Goal: Information Seeking & Learning: Check status

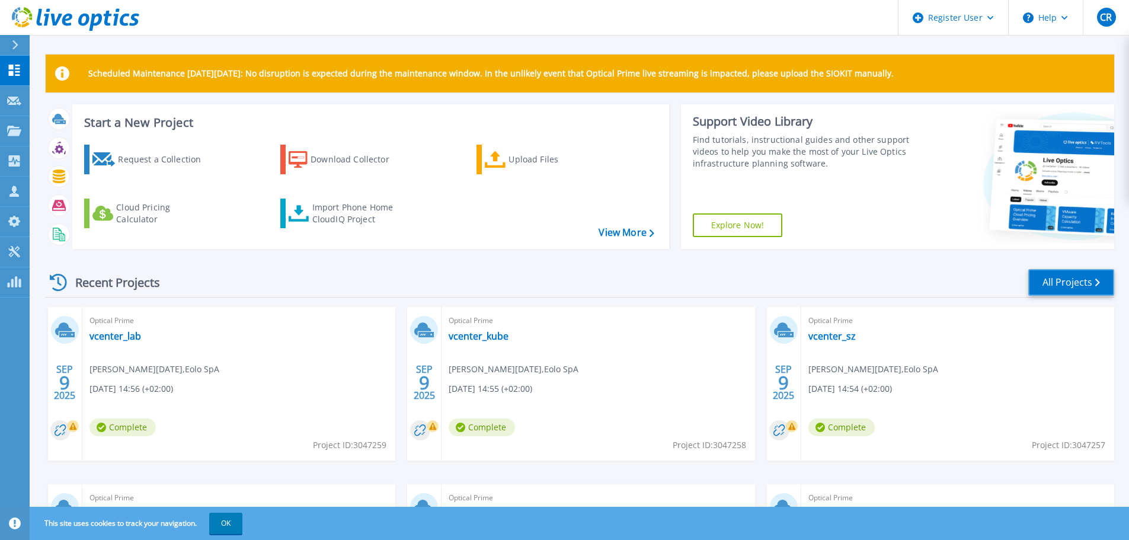
click at [1062, 283] on link "All Projects" at bounding box center [1071, 282] width 86 height 27
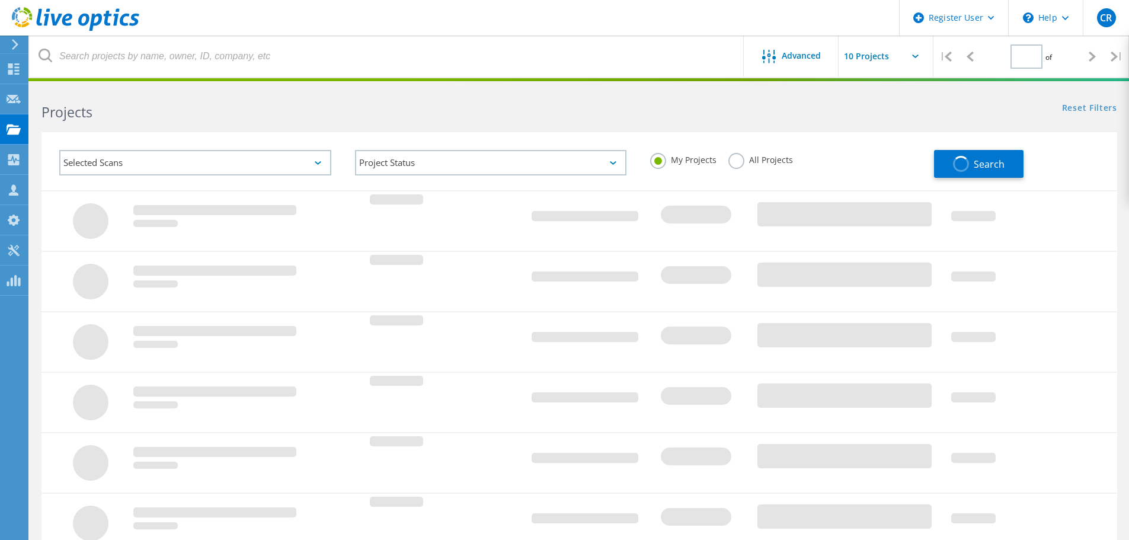
type input "1"
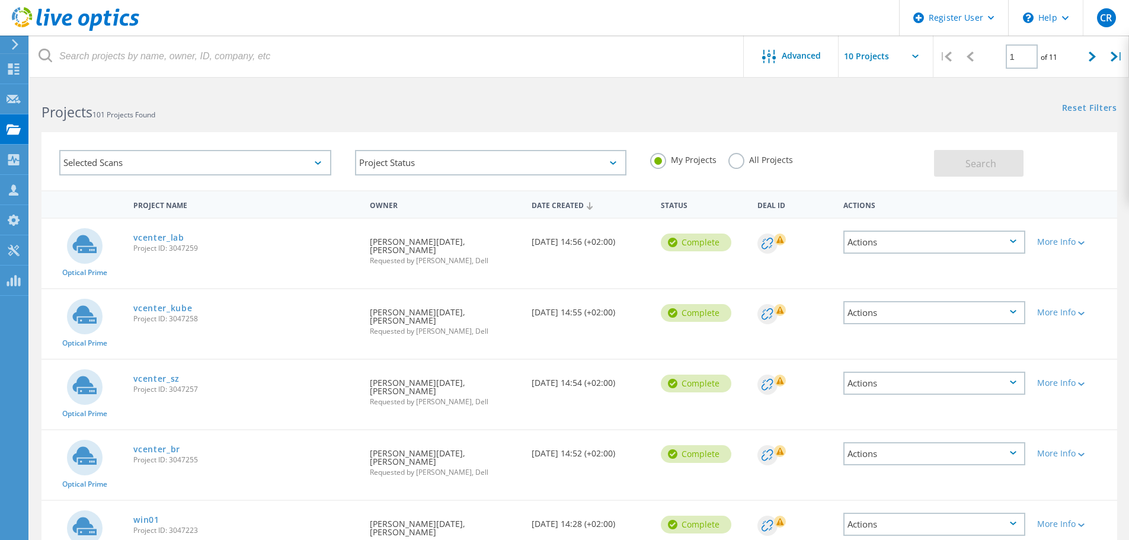
click at [735, 162] on label "All Projects" at bounding box center [760, 158] width 65 height 11
click at [0, 0] on input "All Projects" at bounding box center [0, 0] width 0 height 0
click at [965, 162] on span "Search" at bounding box center [980, 163] width 31 height 13
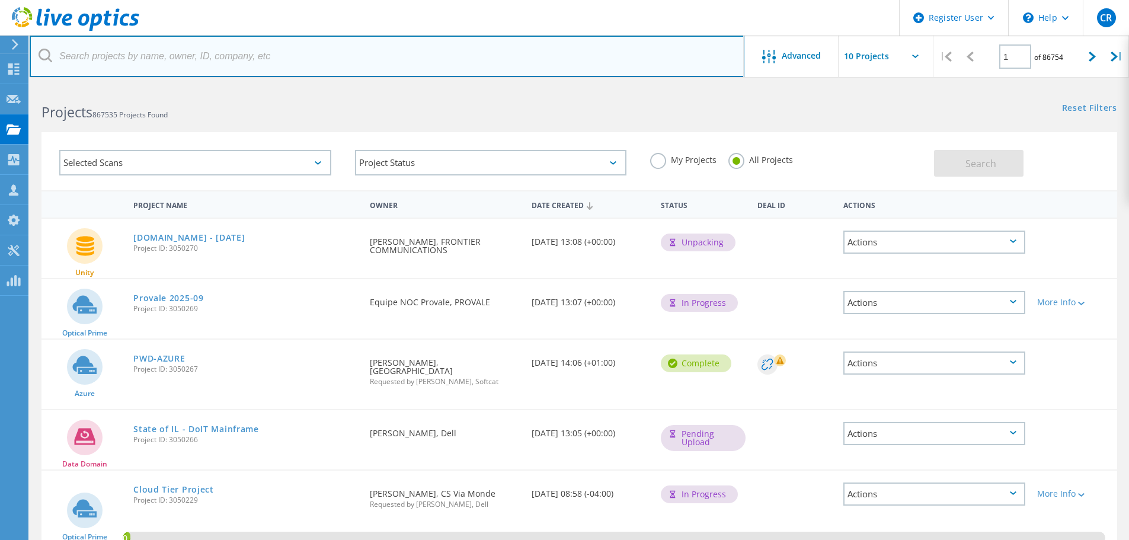
click at [139, 55] on input "text" at bounding box center [387, 56] width 715 height 41
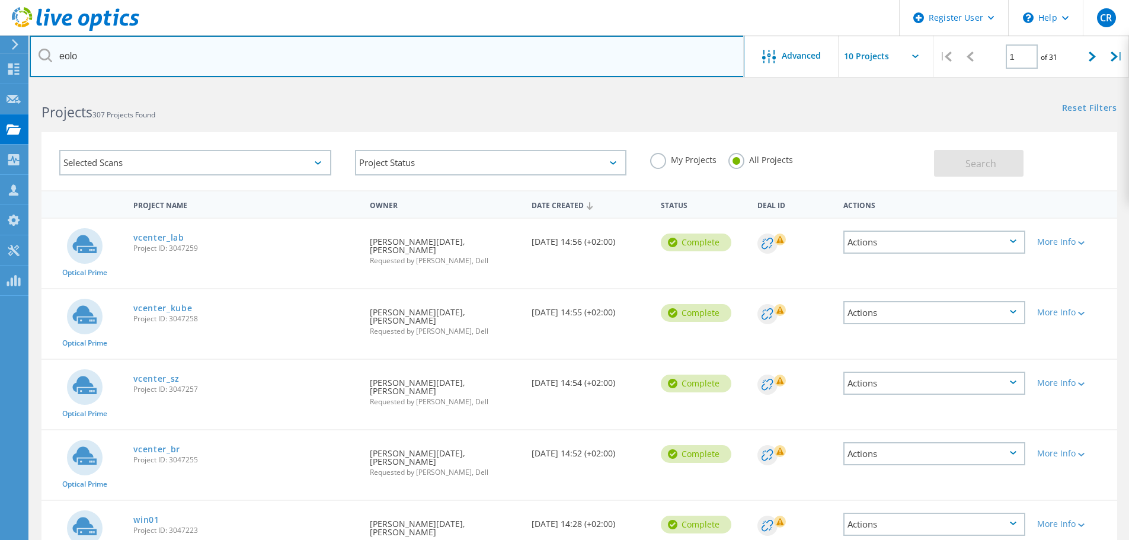
click at [96, 46] on input "eolo" at bounding box center [387, 56] width 715 height 41
type input "e"
type input "paolo.lucia"
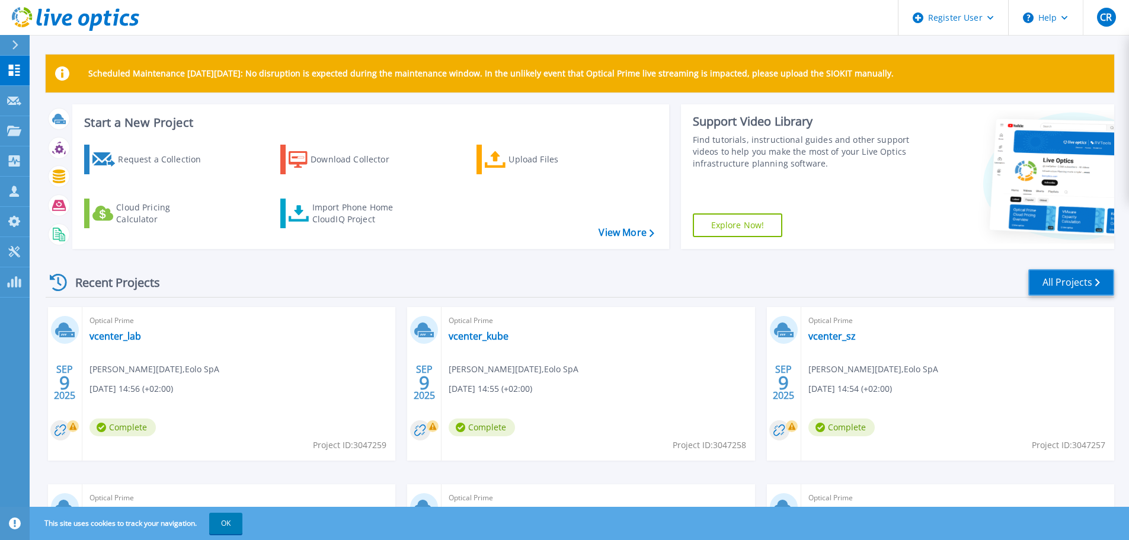
click at [1062, 281] on link "All Projects" at bounding box center [1071, 282] width 86 height 27
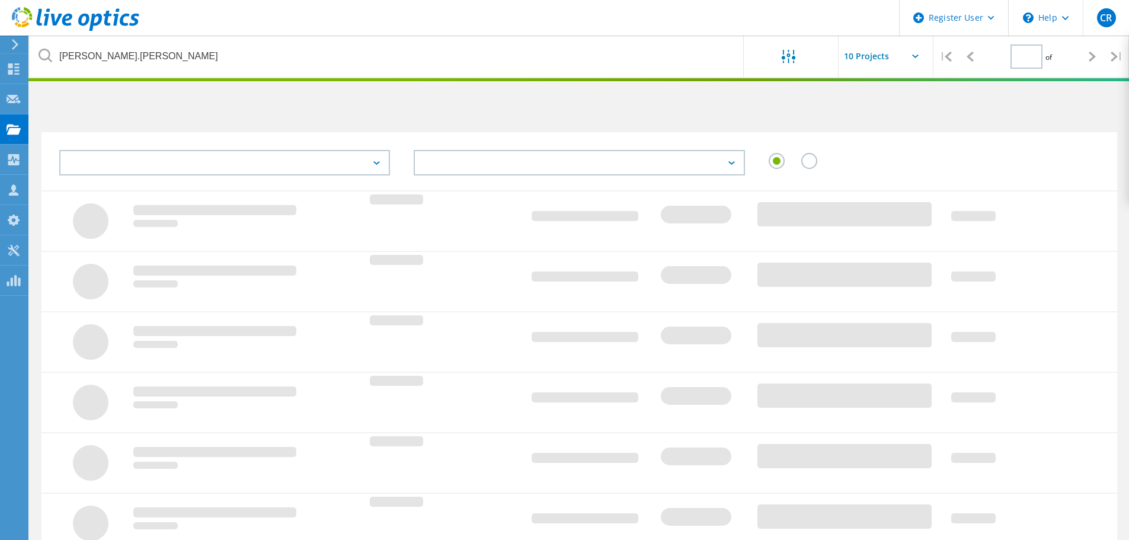
type input "1"
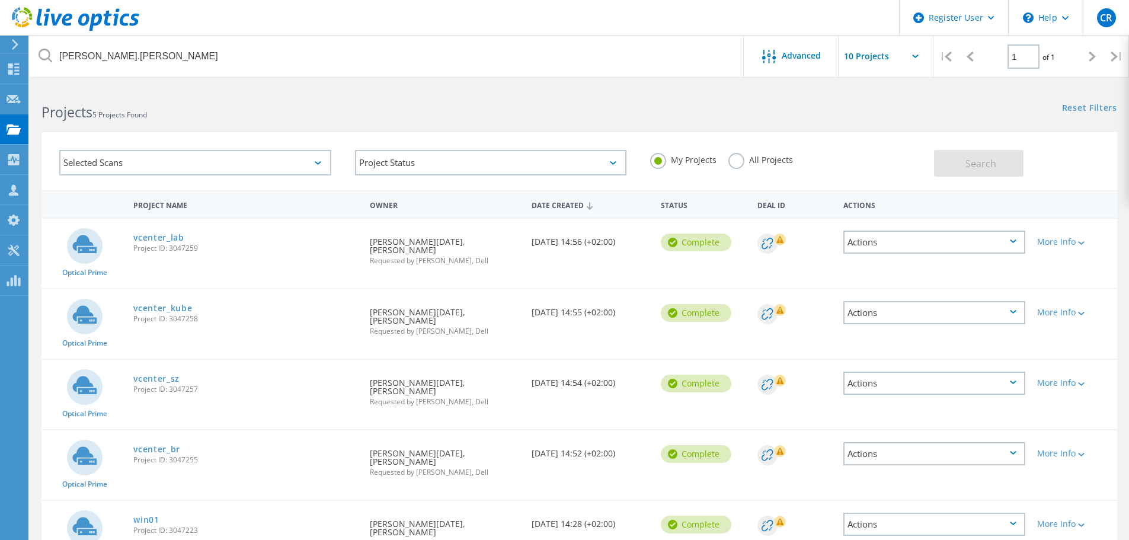
click at [736, 161] on label "All Projects" at bounding box center [760, 158] width 65 height 11
click at [0, 0] on input "All Projects" at bounding box center [0, 0] width 0 height 0
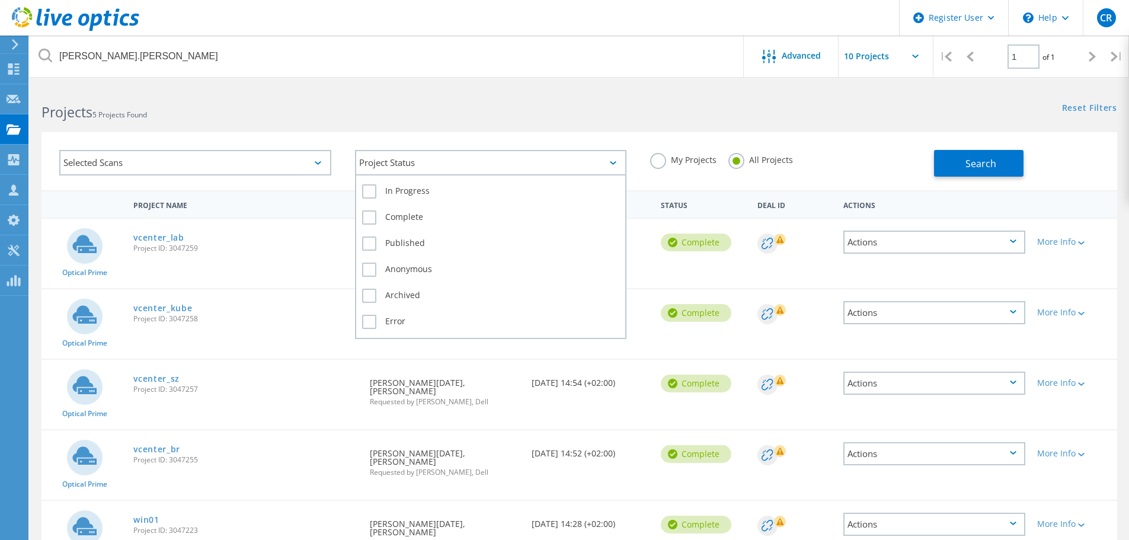
click at [612, 158] on div "Project Status" at bounding box center [491, 162] width 272 height 25
click at [370, 189] on label "In Progress" at bounding box center [491, 191] width 258 height 14
click at [0, 0] on input "In Progress" at bounding box center [0, 0] width 0 height 0
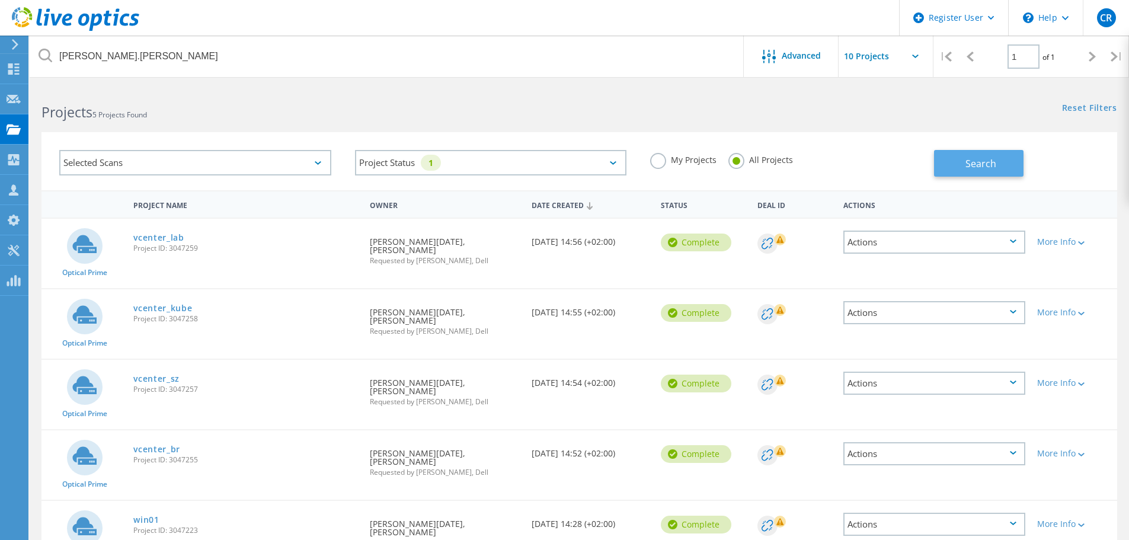
click at [972, 163] on span "Search" at bounding box center [980, 163] width 31 height 13
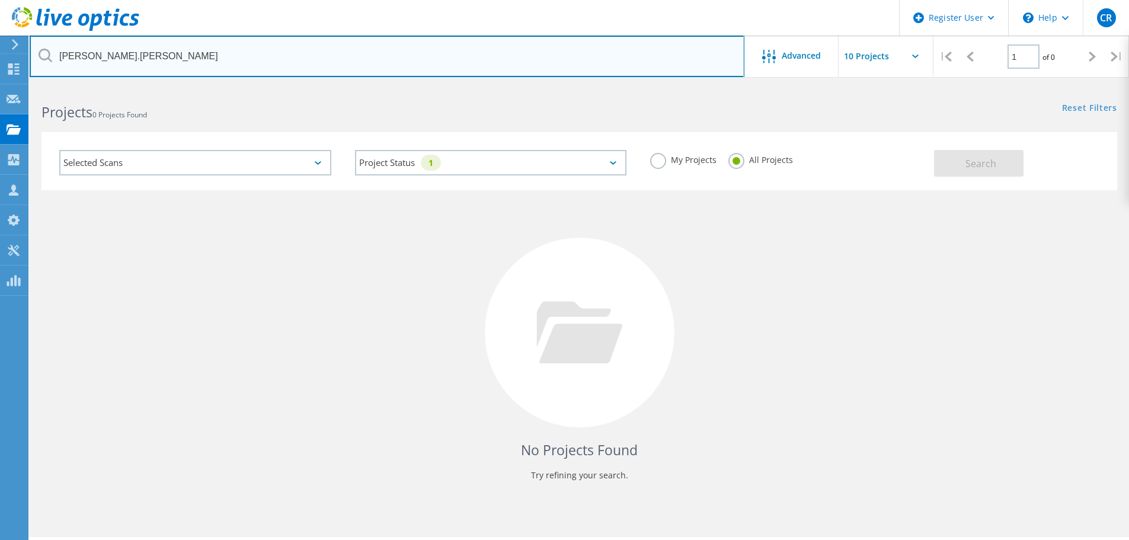
click at [154, 56] on input "paolo.lucia" at bounding box center [387, 56] width 715 height 41
type input "p"
type input "eolo"
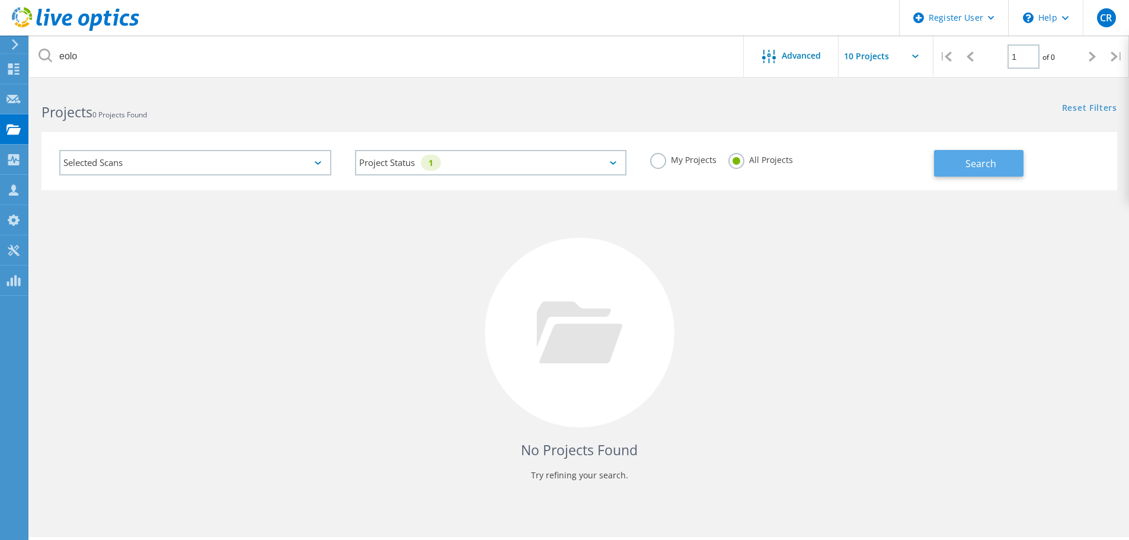
click at [967, 160] on span "Search" at bounding box center [980, 163] width 31 height 13
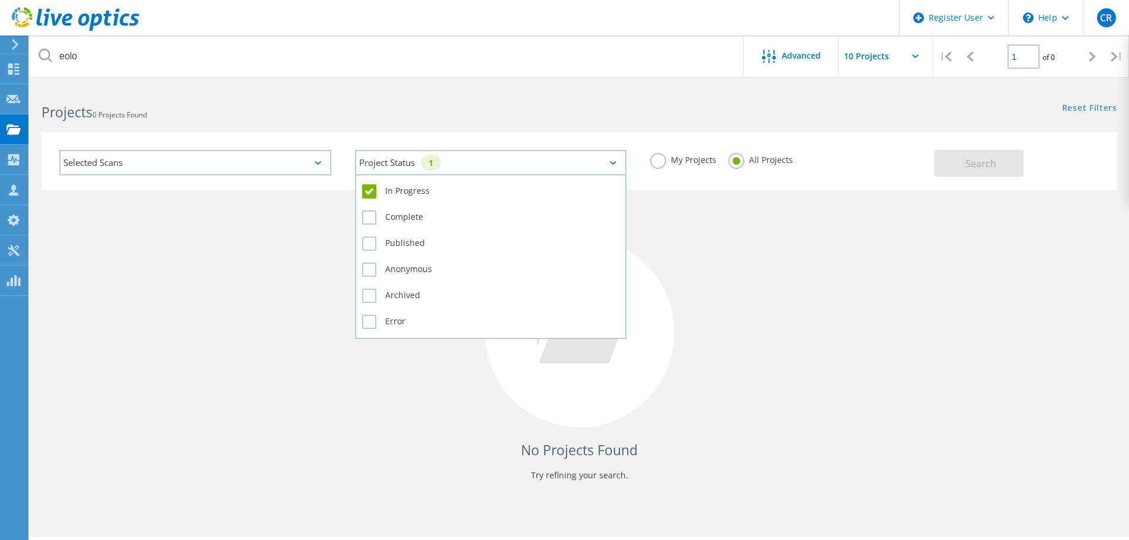
click at [611, 160] on div "Project Status 1" at bounding box center [491, 162] width 272 height 25
click at [370, 320] on label "Error" at bounding box center [491, 322] width 258 height 14
click at [0, 0] on input "Error" at bounding box center [0, 0] width 0 height 0
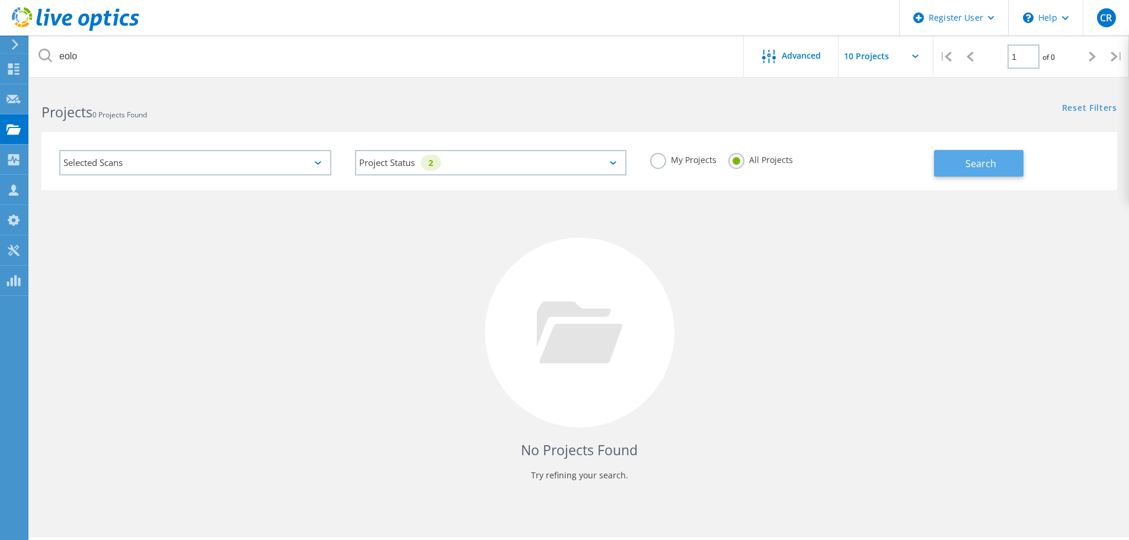
click at [962, 167] on button "Search" at bounding box center [978, 163] width 89 height 27
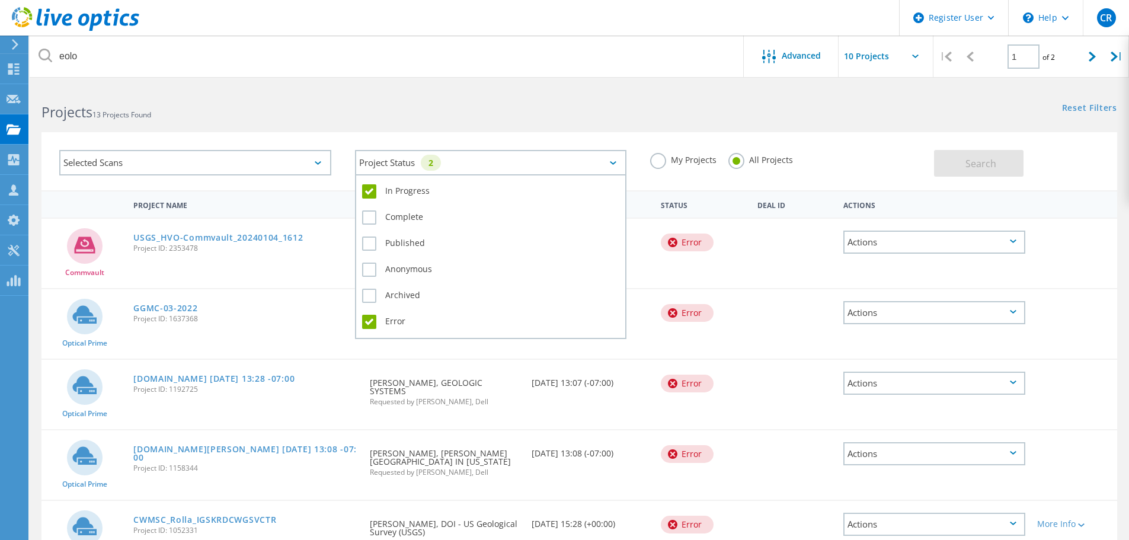
click at [618, 162] on div "Project Status 2" at bounding box center [491, 162] width 272 height 25
click at [372, 190] on label "In Progress" at bounding box center [491, 191] width 258 height 14
click at [0, 0] on input "In Progress" at bounding box center [0, 0] width 0 height 0
click at [369, 326] on label "Error" at bounding box center [491, 322] width 258 height 14
click at [0, 0] on input "Error" at bounding box center [0, 0] width 0 height 0
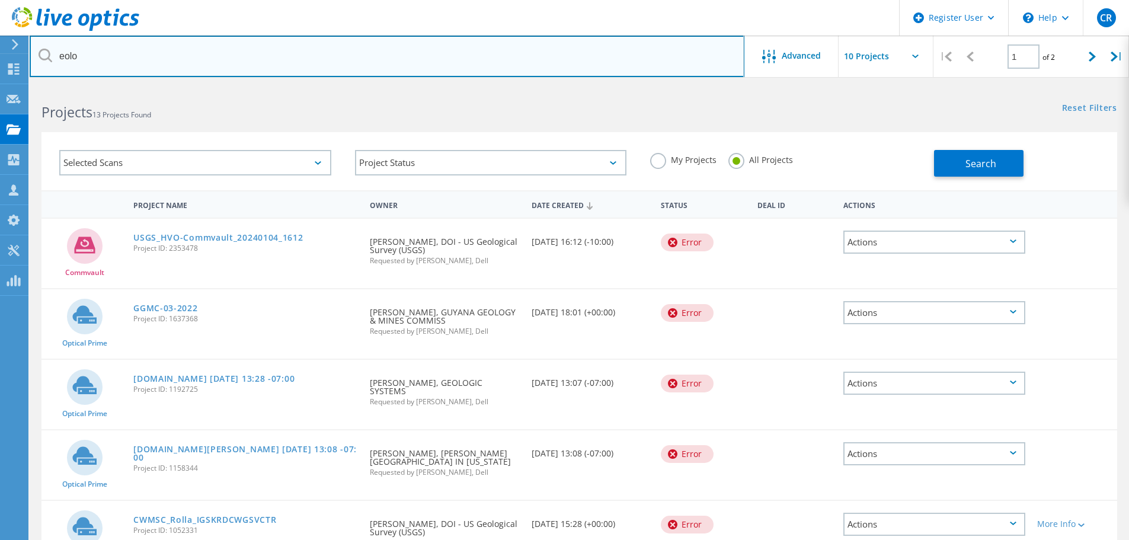
click at [258, 57] on input "eolo" at bounding box center [387, 56] width 715 height 41
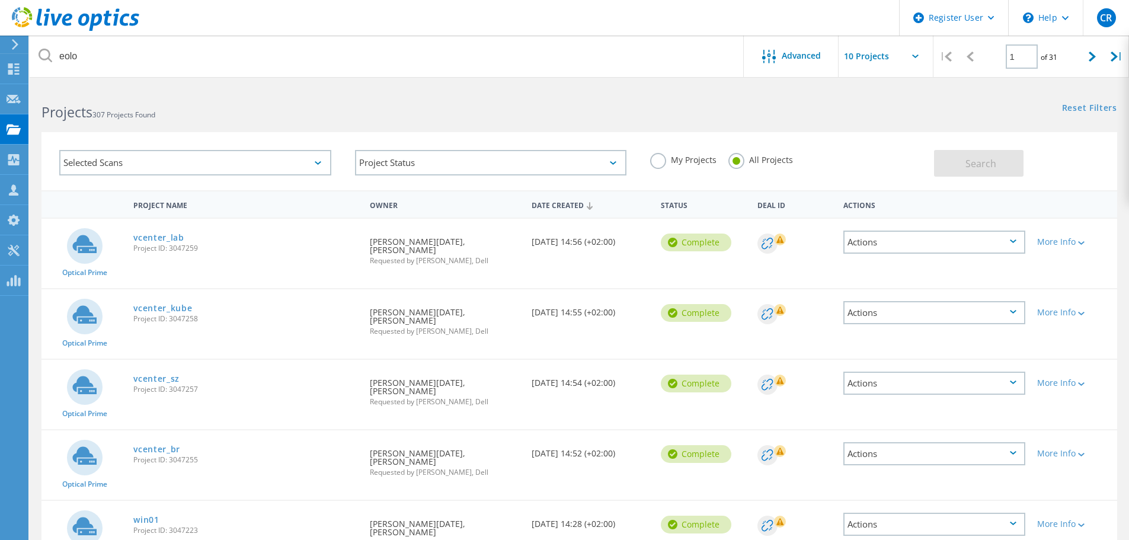
click at [1015, 241] on icon at bounding box center [1013, 241] width 7 height 4
click at [1015, 241] on div "Project Details" at bounding box center [934, 233] width 180 height 18
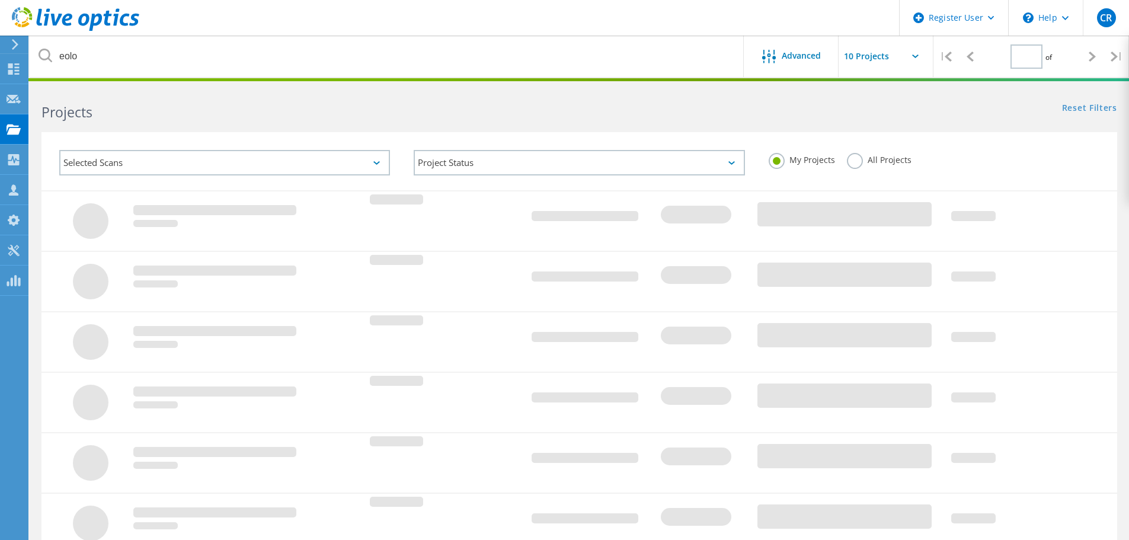
type input "1"
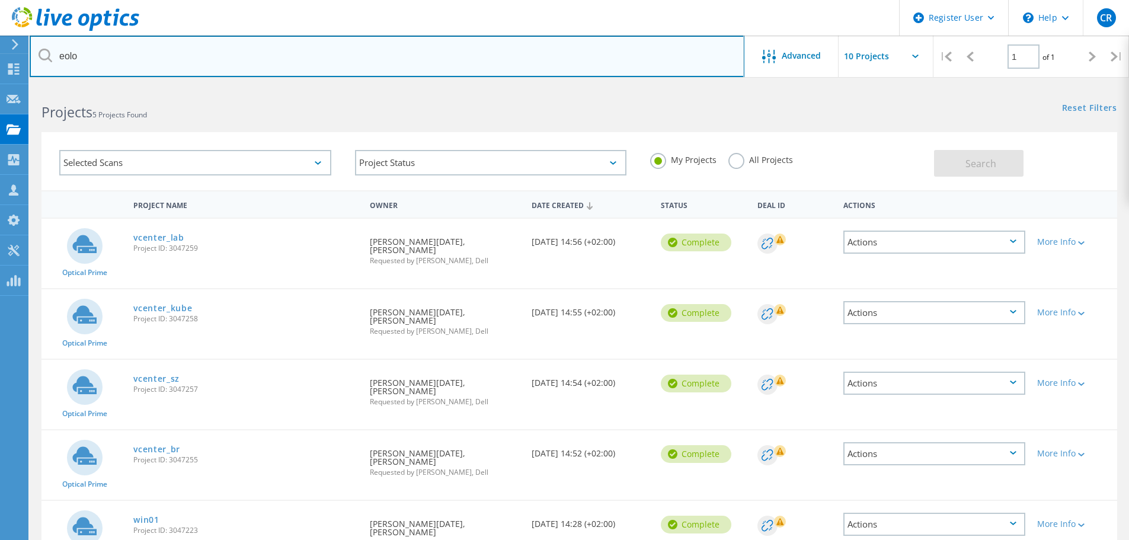
click at [104, 56] on input "eolo" at bounding box center [387, 56] width 715 height 41
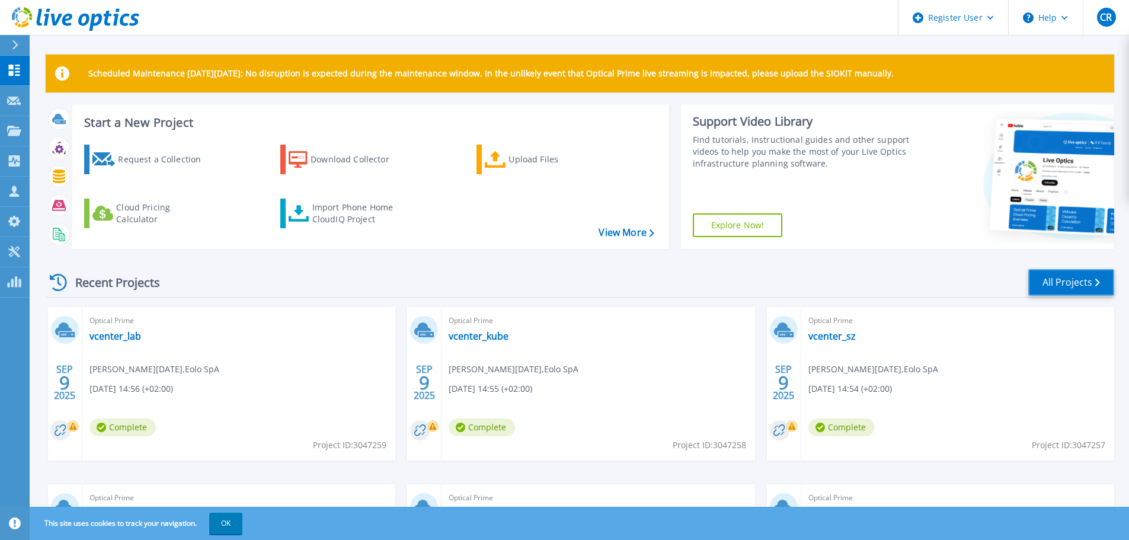
click at [1077, 284] on link "All Projects" at bounding box center [1071, 282] width 86 height 27
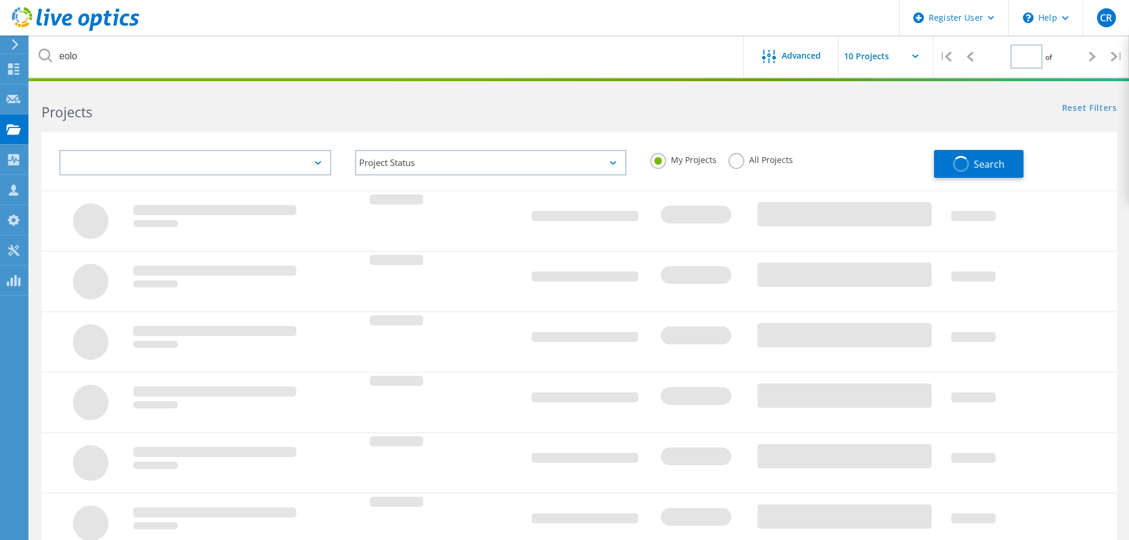
type input "1"
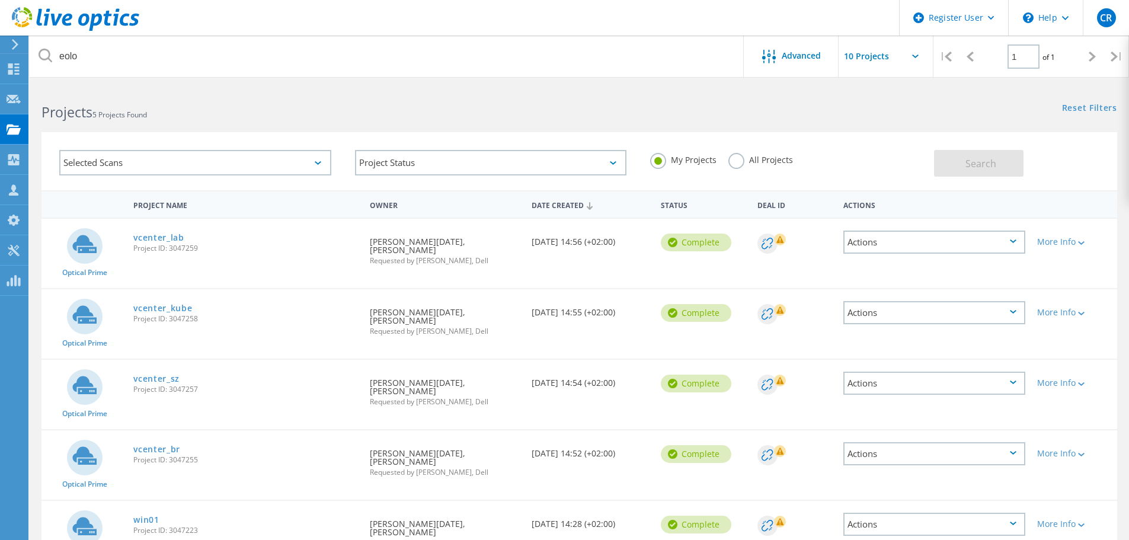
click at [736, 161] on label "All Projects" at bounding box center [760, 158] width 65 height 11
click at [0, 0] on input "All Projects" at bounding box center [0, 0] width 0 height 0
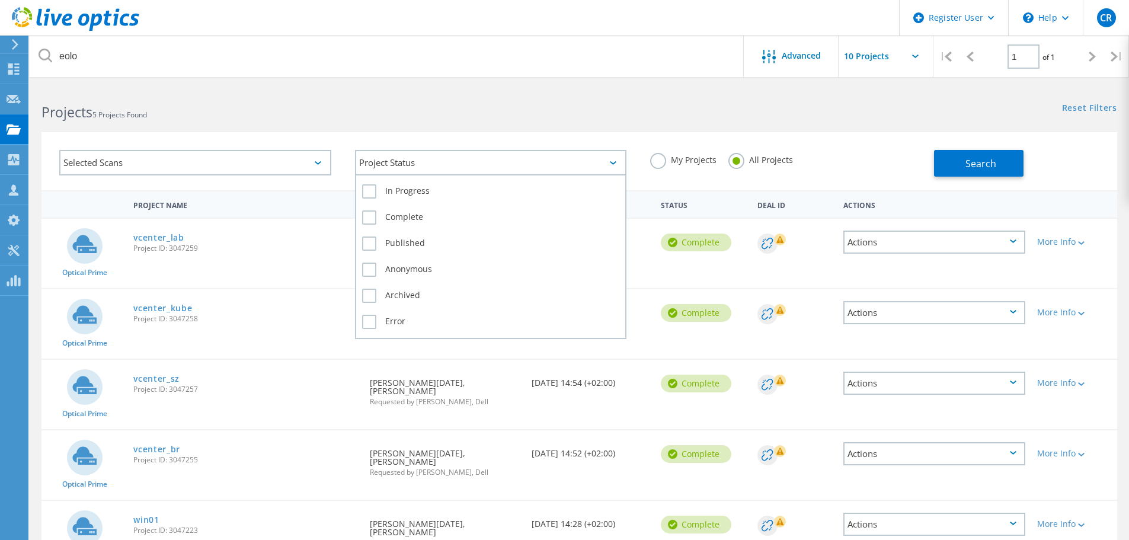
click at [610, 165] on div "Project Status" at bounding box center [491, 162] width 272 height 25
click at [369, 191] on label "In Progress" at bounding box center [491, 191] width 258 height 14
click at [0, 0] on input "In Progress" at bounding box center [0, 0] width 0 height 0
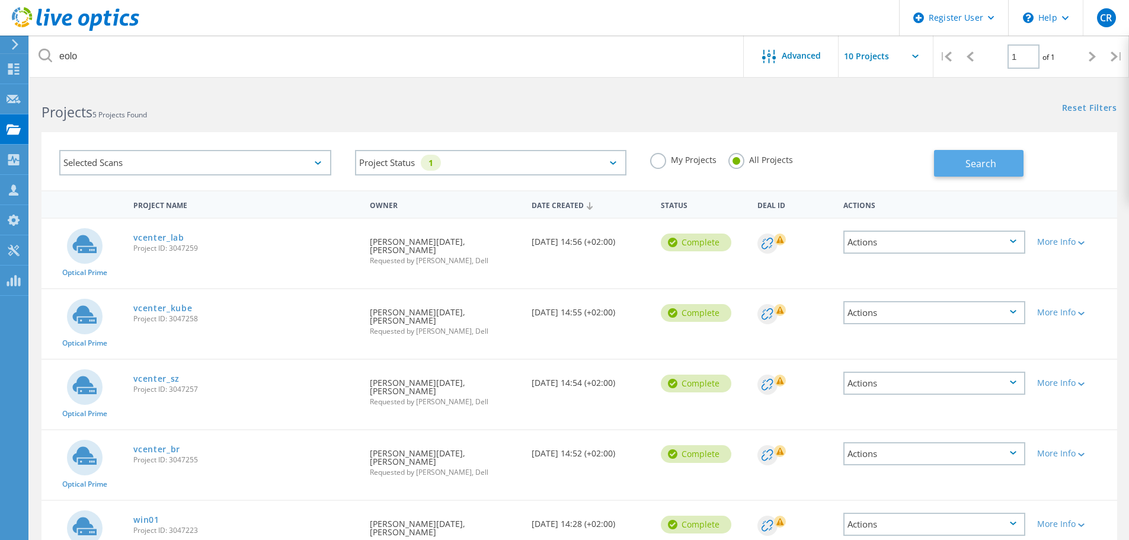
click at [969, 160] on span "Search" at bounding box center [980, 163] width 31 height 13
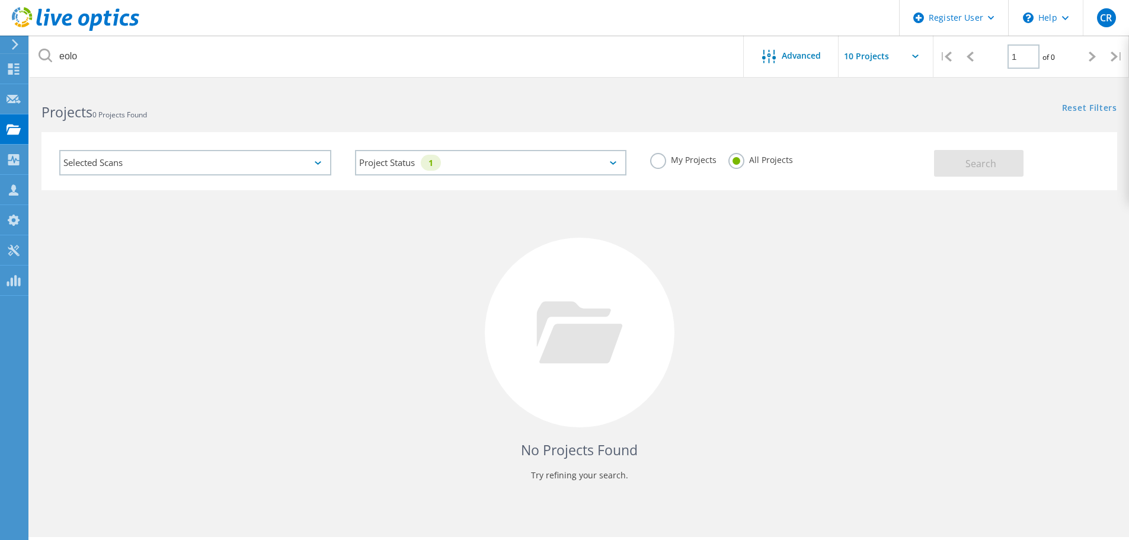
click at [316, 162] on icon at bounding box center [318, 163] width 7 height 4
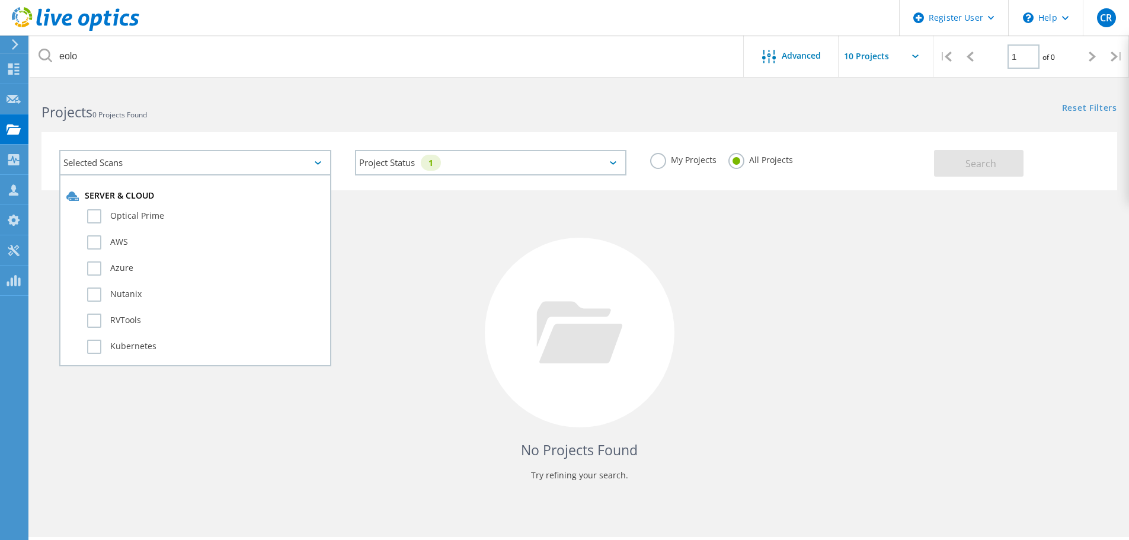
click at [319, 161] on div "Selected Scans" at bounding box center [195, 162] width 272 height 25
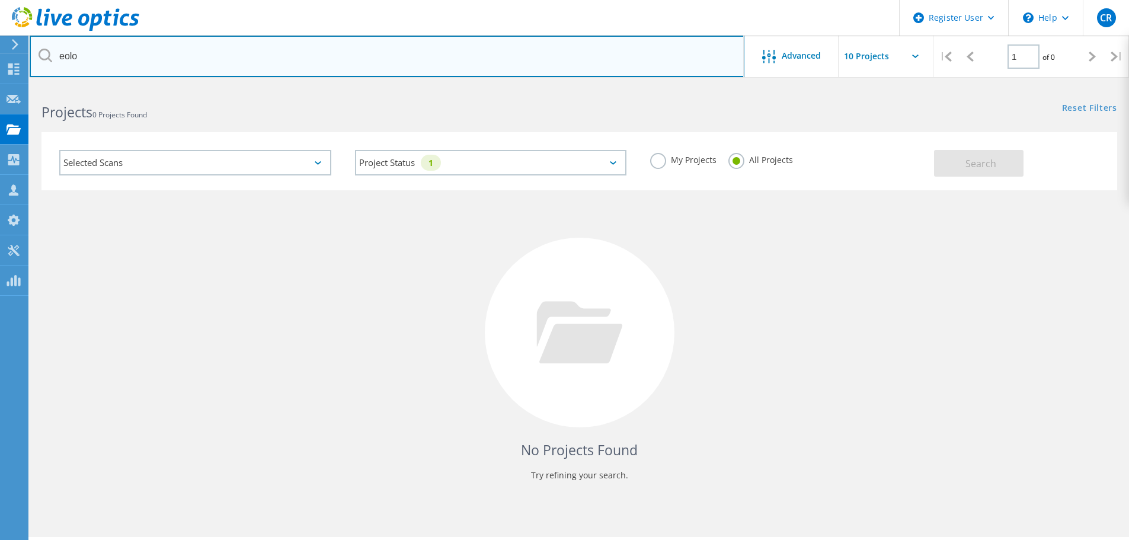
click at [132, 63] on input "eolo" at bounding box center [387, 56] width 715 height 41
type input "e"
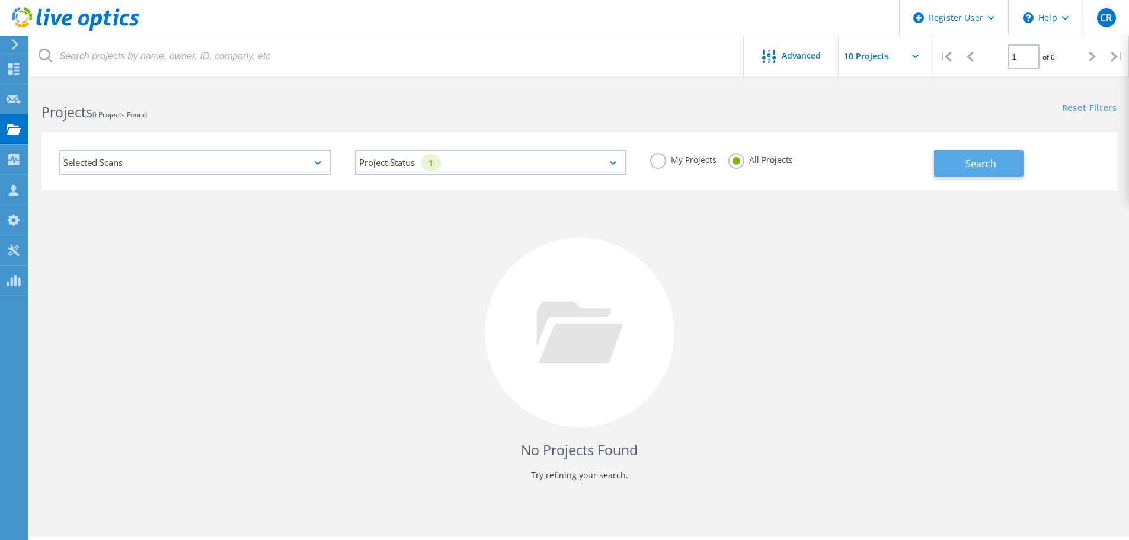
click at [973, 165] on span "Search" at bounding box center [980, 163] width 31 height 13
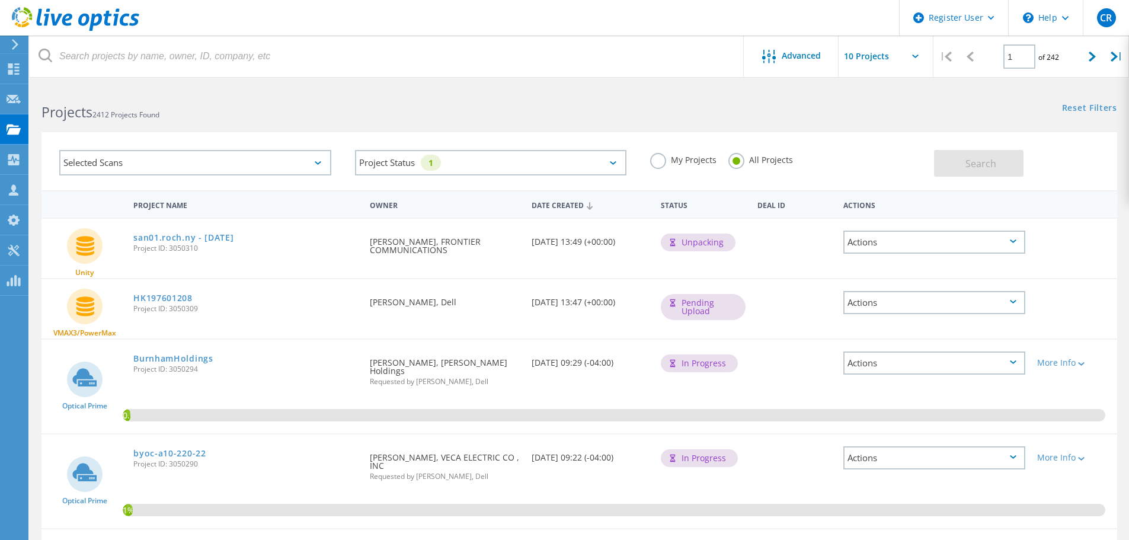
click at [915, 54] on input "text" at bounding box center [897, 56] width 119 height 41
click at [891, 144] on div "Show 40 Projects" at bounding box center [897, 146] width 117 height 20
type input "Show 40 Projects"
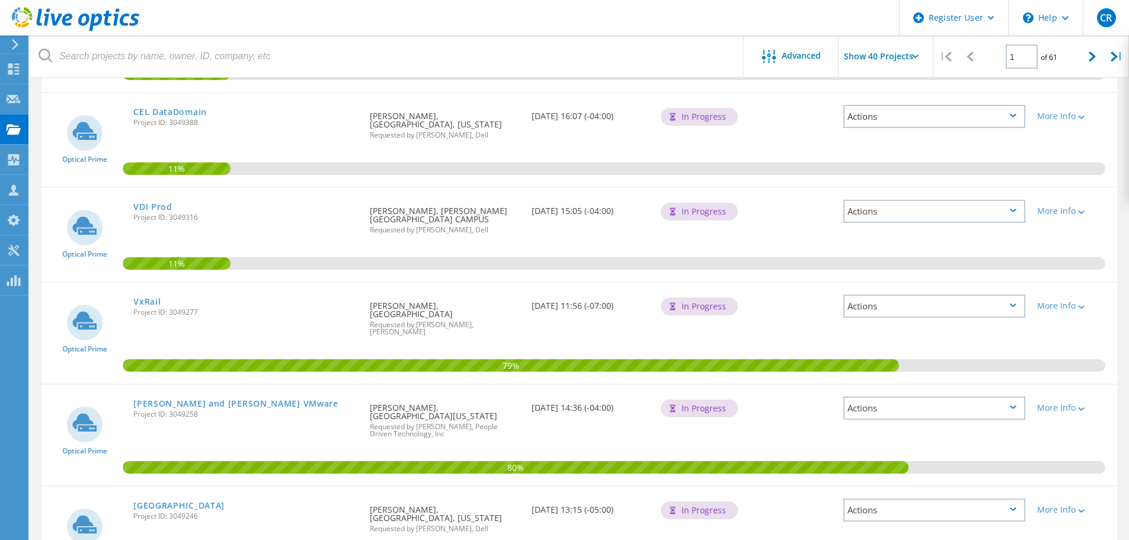
scroll to position [3136, 0]
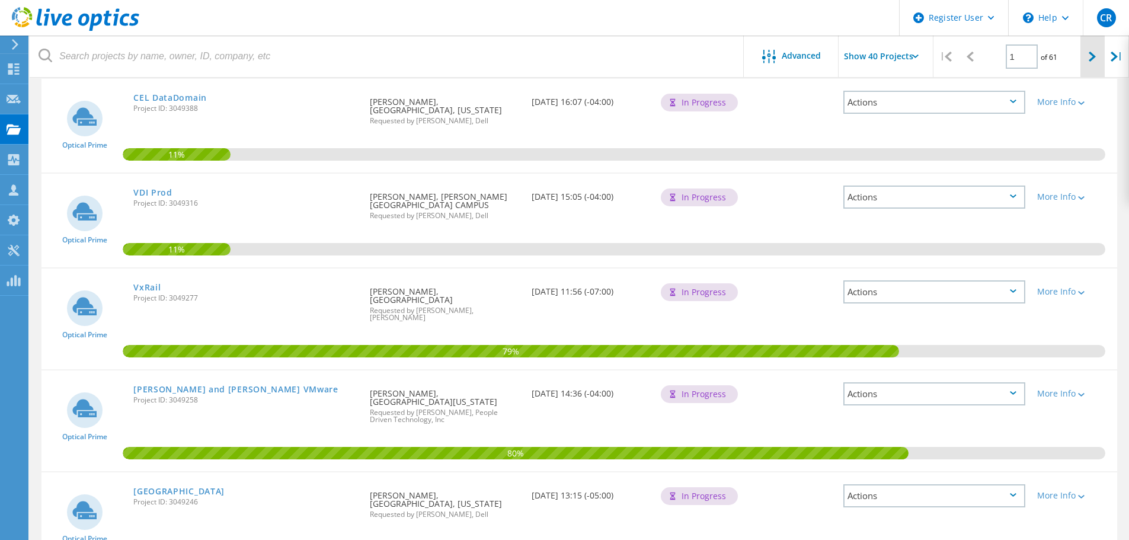
click at [1091, 52] on icon at bounding box center [1091, 57] width 7 height 10
type input "2"
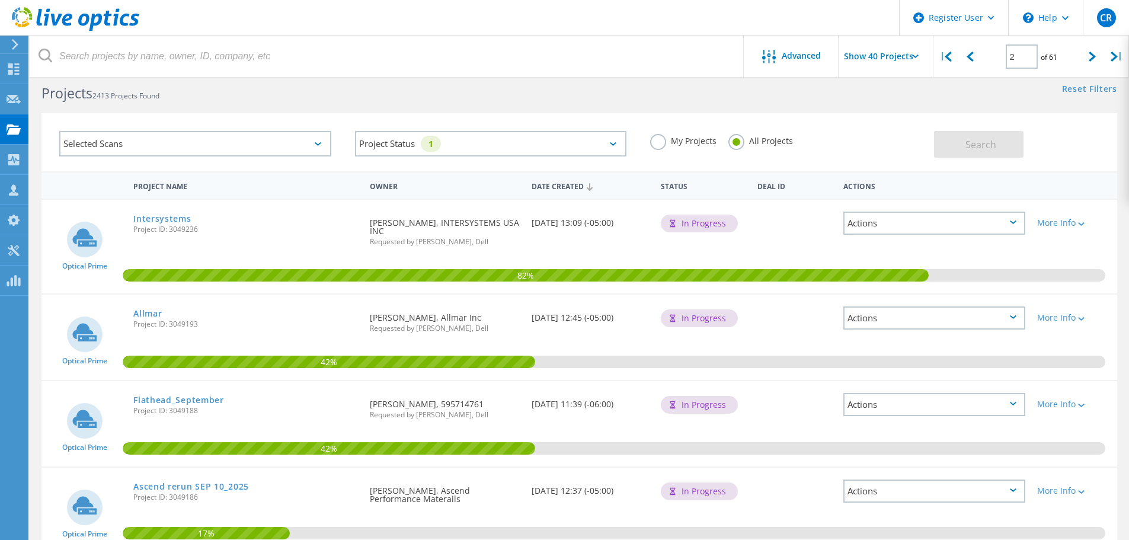
scroll to position [0, 0]
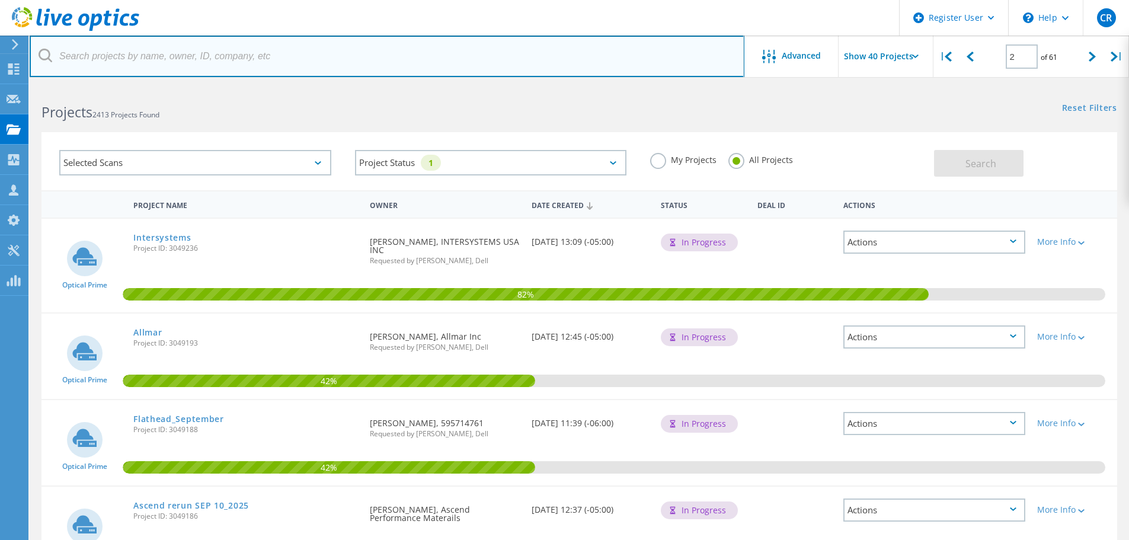
click at [110, 57] on input "text" at bounding box center [387, 56] width 715 height 41
type input "[PERSON_NAME]"
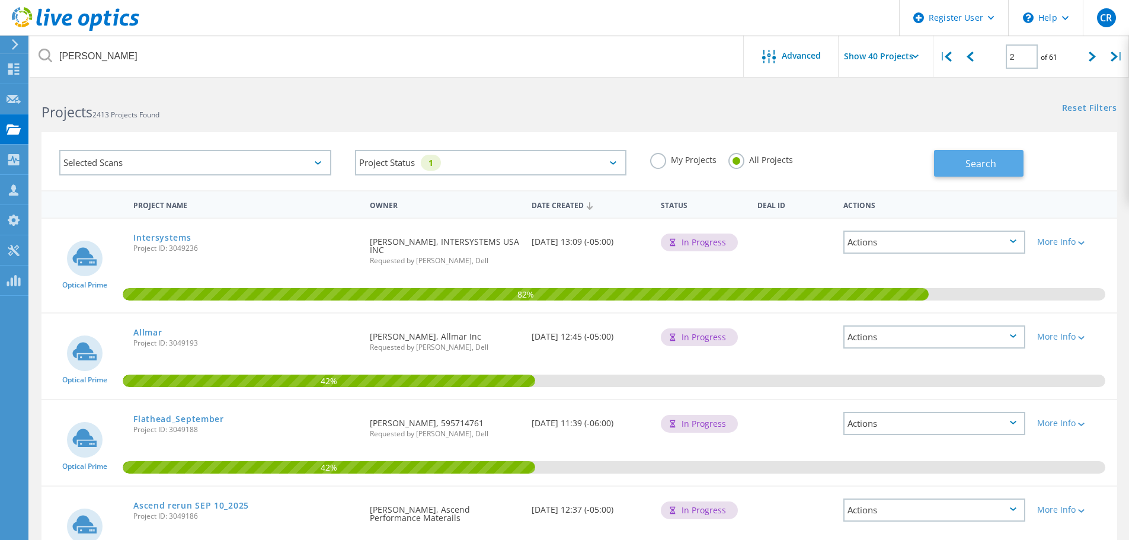
click at [969, 161] on span "Search" at bounding box center [980, 163] width 31 height 13
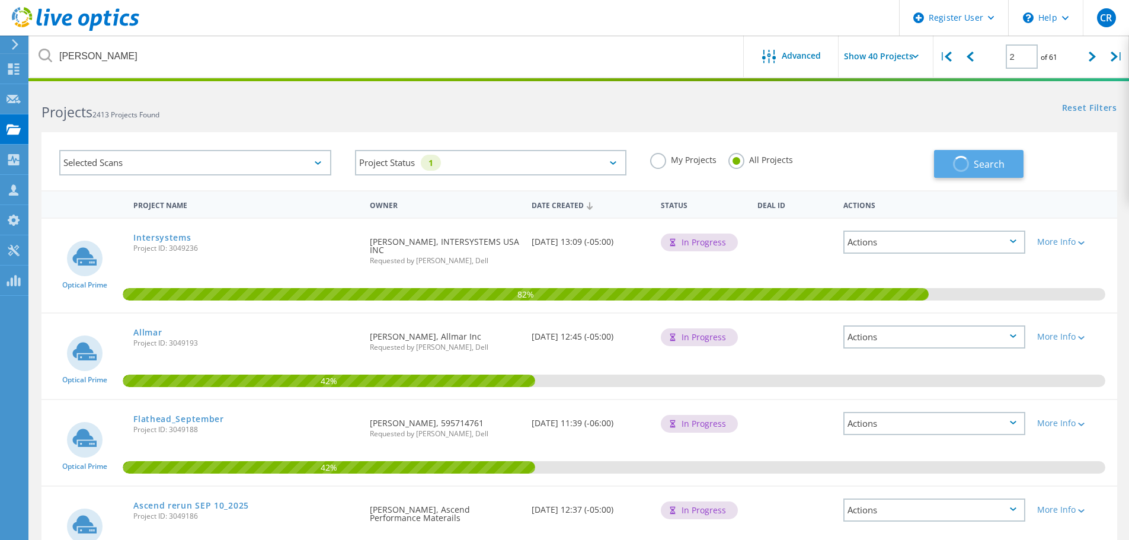
type input "1"
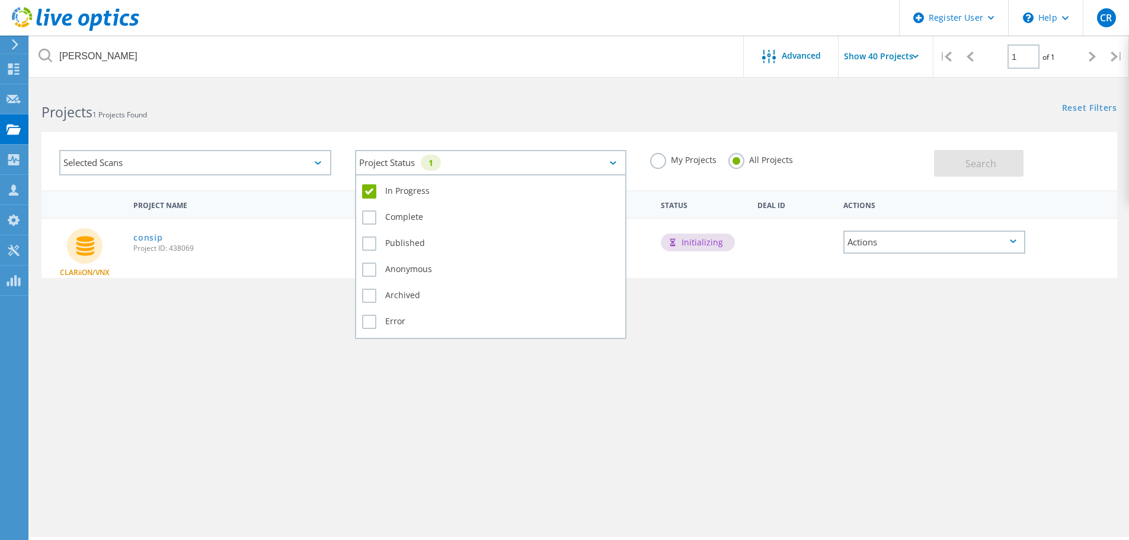
click at [616, 160] on div "Project Status 1" at bounding box center [491, 162] width 272 height 25
click at [370, 189] on label "In Progress" at bounding box center [491, 191] width 258 height 14
click at [0, 0] on input "In Progress" at bounding box center [0, 0] width 0 height 0
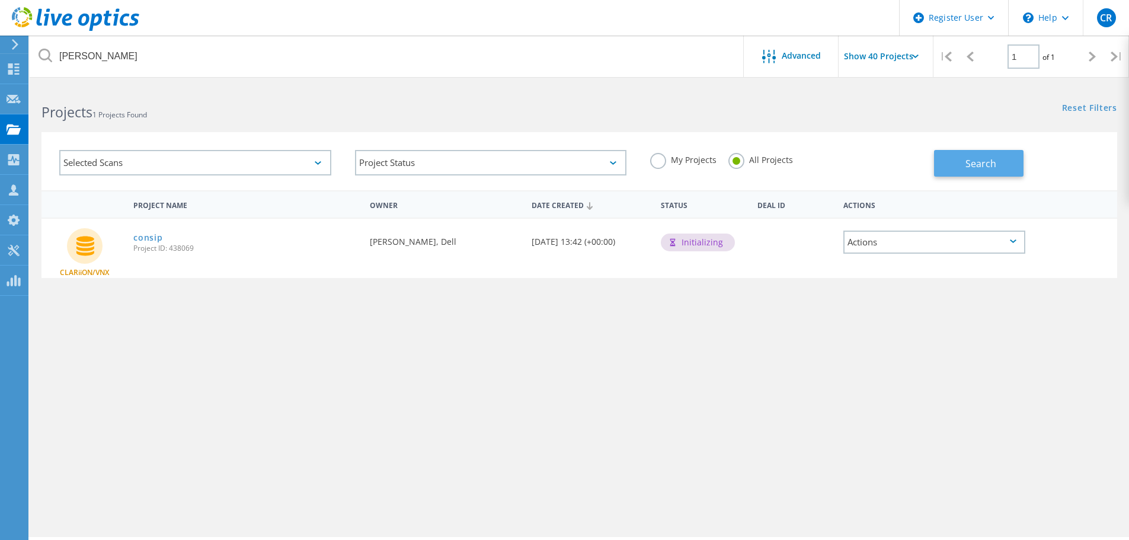
click at [966, 164] on span "Search" at bounding box center [980, 163] width 31 height 13
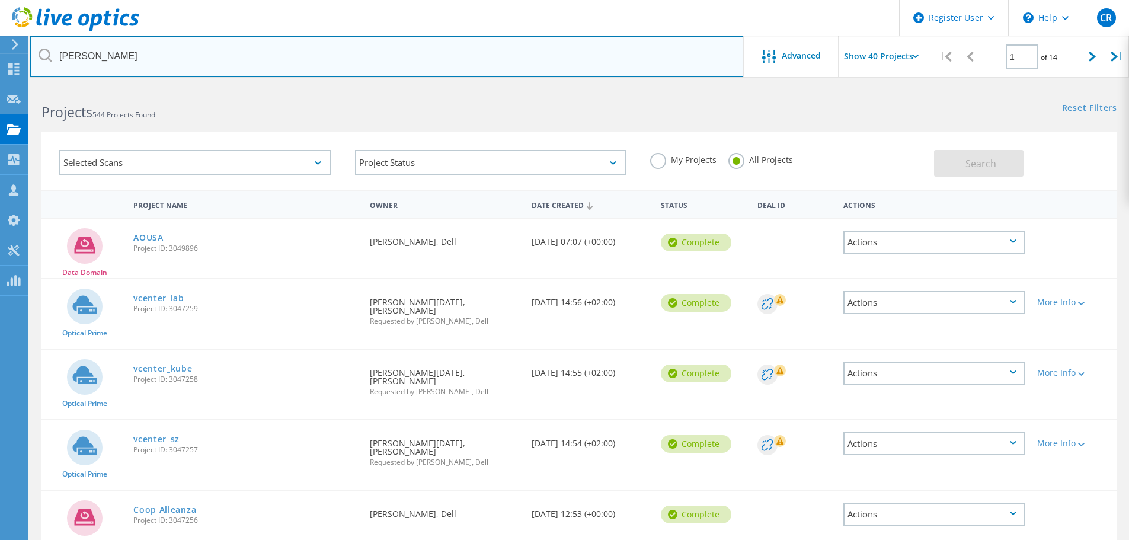
click at [140, 62] on input "[PERSON_NAME]" at bounding box center [387, 56] width 715 height 41
type input "p"
type input "samuele"
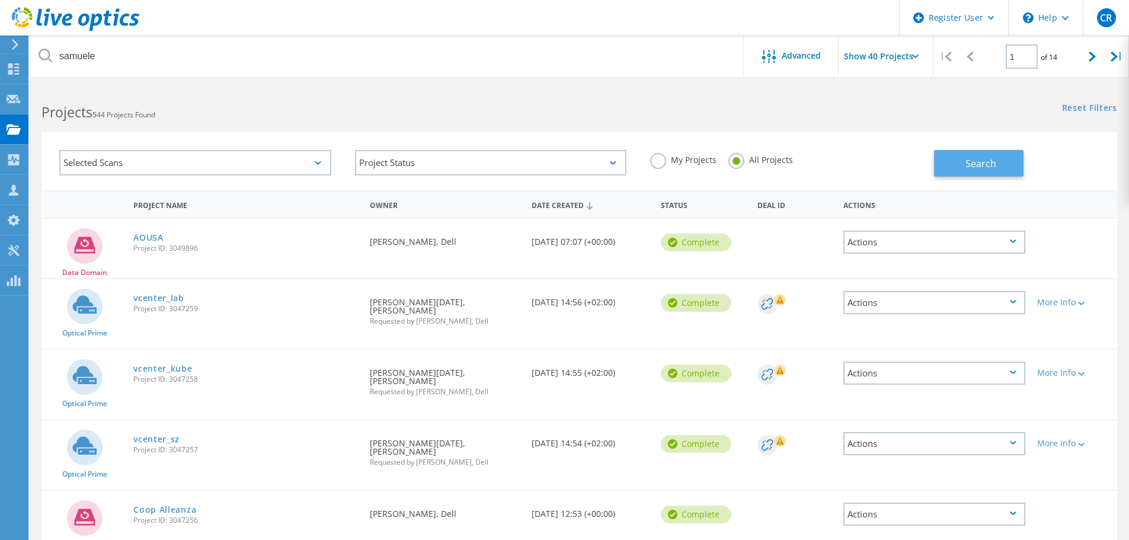
click at [962, 162] on button "Search" at bounding box center [978, 163] width 89 height 27
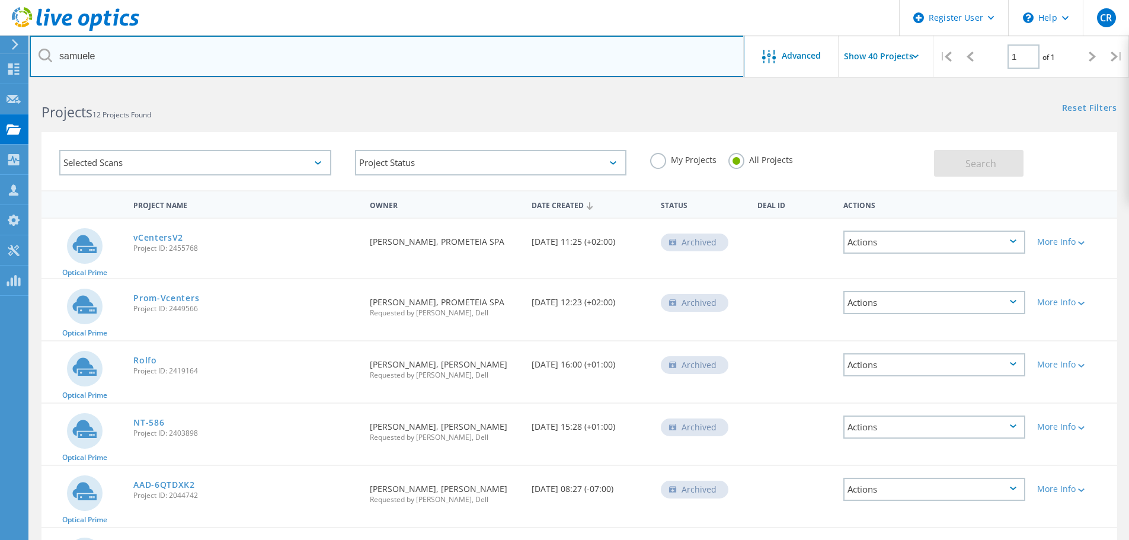
click at [116, 56] on input "samuele" at bounding box center [387, 56] width 715 height 41
